Goal: Task Accomplishment & Management: Use online tool/utility

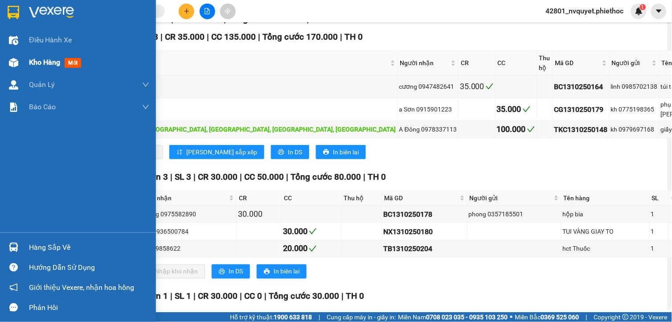
click at [13, 66] on img at bounding box center [13, 62] width 9 height 9
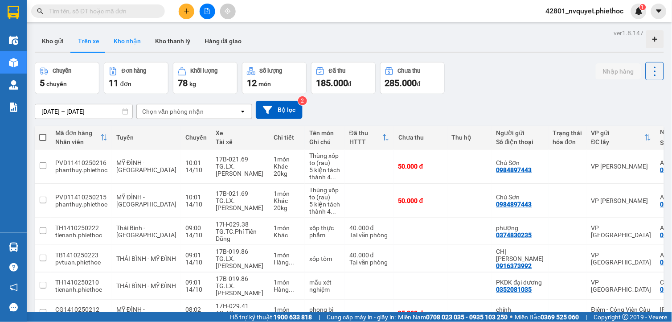
click at [129, 47] on button "Kho nhận" at bounding box center [127, 40] width 41 height 21
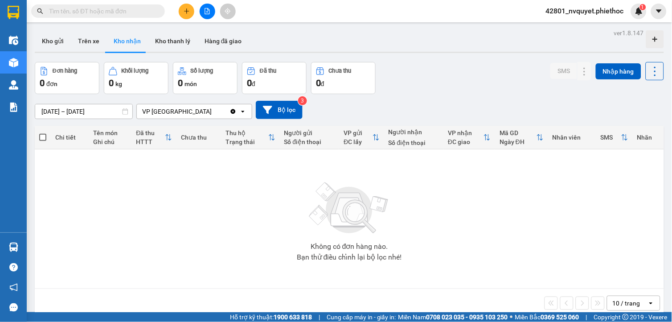
click at [71, 115] on div "ver 1.8.147 Kho gửi Trên xe Kho nhận Kho thanh [PERSON_NAME] đã giao Đơn hàng 0…" at bounding box center [349, 188] width 637 height 322
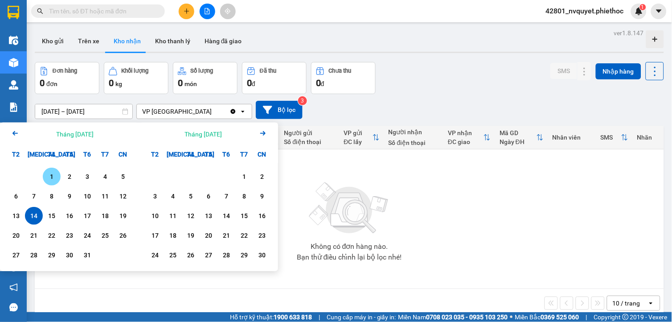
drag, startPoint x: 53, startPoint y: 175, endPoint x: 37, endPoint y: 188, distance: 20.7
click at [53, 176] on div "1" at bounding box center [51, 176] width 12 height 11
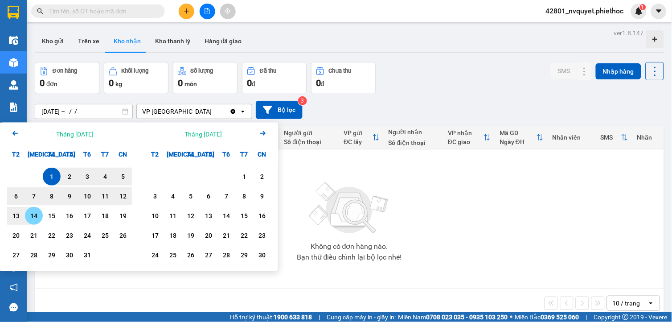
click at [37, 211] on div "14" at bounding box center [34, 215] width 12 height 11
type input "[DATE] – [DATE]"
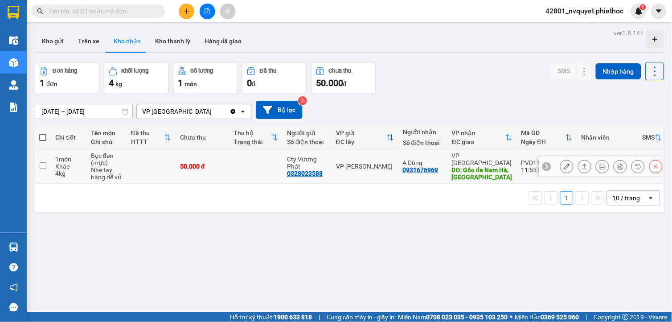
click at [564, 163] on icon at bounding box center [567, 166] width 6 height 6
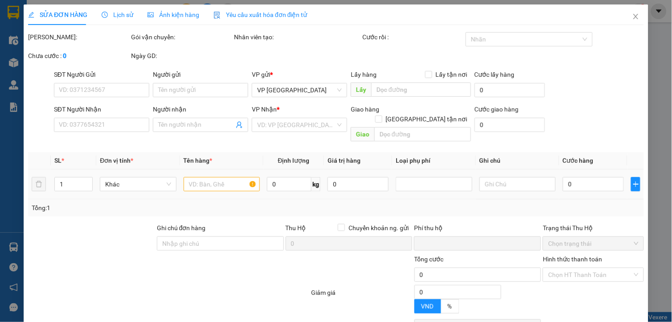
type input "0328023588"
type input "Cty Vương Phát"
type input "0931676969"
type input "A Dũng"
type input "Gốc đa [GEOGRAPHIC_DATA], [GEOGRAPHIC_DATA]"
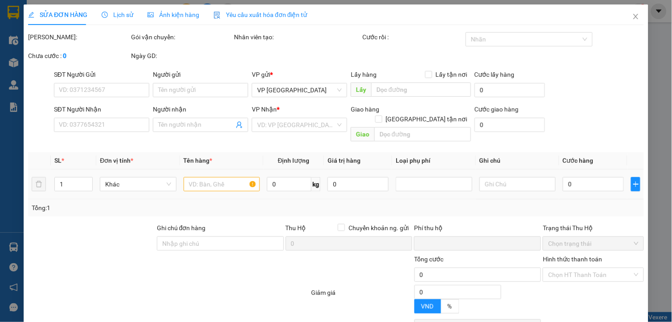
type input "10.000"
type input "0"
type input "50.000"
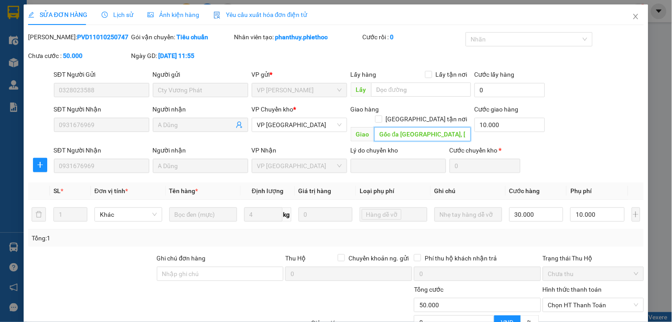
click at [437, 127] on input "Gốc đa [GEOGRAPHIC_DATA], [GEOGRAPHIC_DATA]" at bounding box center [422, 134] width 97 height 14
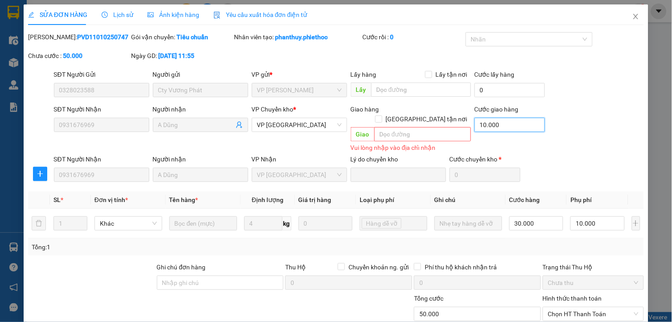
click at [514, 119] on input "10.000" at bounding box center [510, 125] width 71 height 14
type input "0"
type input "40.000"
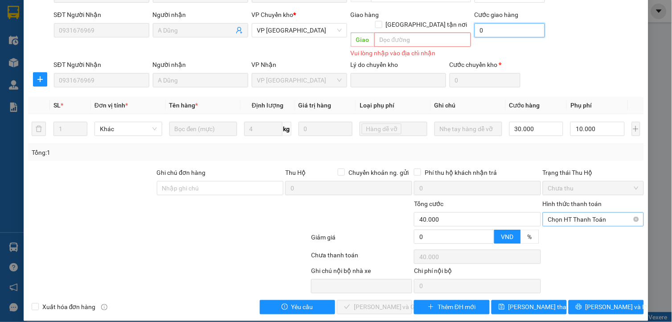
click at [574, 213] on span "Chọn HT Thanh Toán" at bounding box center [593, 219] width 90 height 13
type input "0"
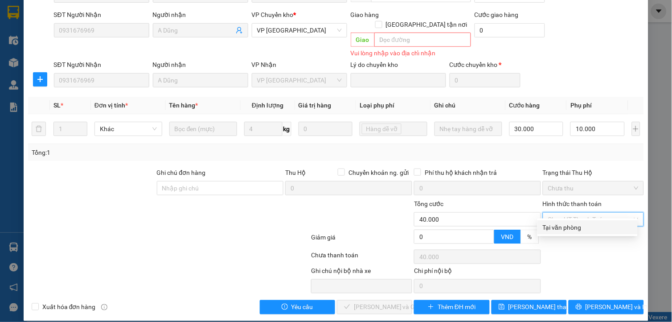
click at [564, 228] on div "Tại văn phòng" at bounding box center [588, 227] width 90 height 10
type input "0"
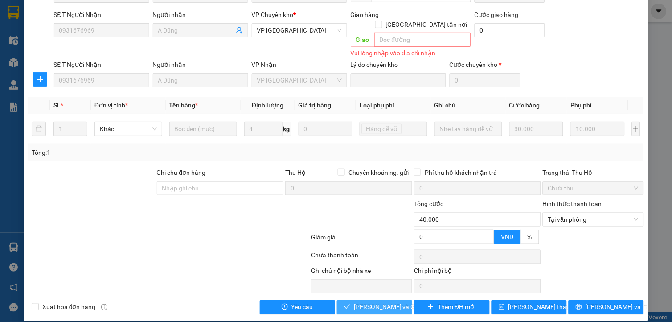
click at [361, 302] on span "[PERSON_NAME] và Giao hàng" at bounding box center [397, 307] width 86 height 10
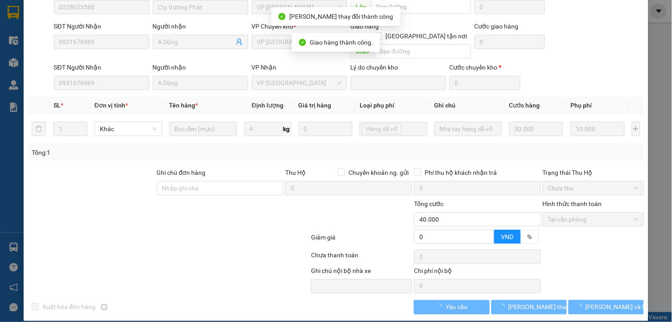
scroll to position [0, 0]
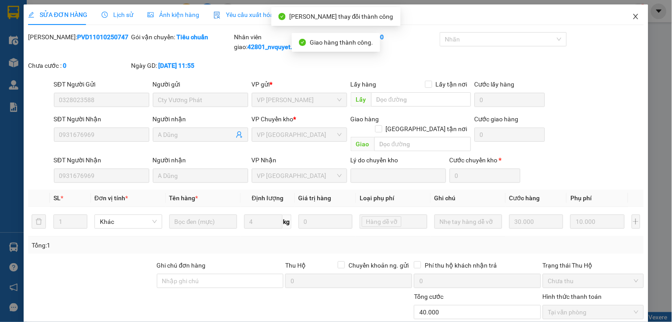
click at [633, 15] on span "Close" at bounding box center [636, 16] width 25 height 25
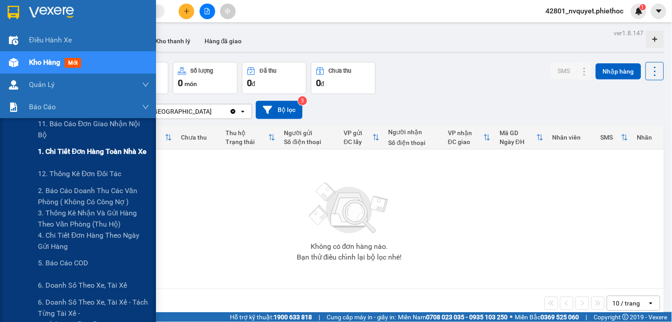
click at [89, 155] on span "1. Chi tiết đơn hàng toàn nhà xe" at bounding box center [92, 151] width 109 height 11
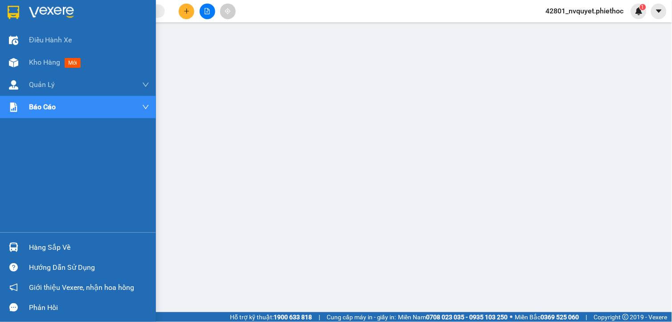
click at [42, 243] on div "Hàng sắp về" at bounding box center [89, 247] width 120 height 13
click at [25, 249] on div "Hàng sắp về" at bounding box center [78, 247] width 156 height 20
click at [21, 248] on div at bounding box center [14, 247] width 16 height 16
